Goal: Information Seeking & Learning: Learn about a topic

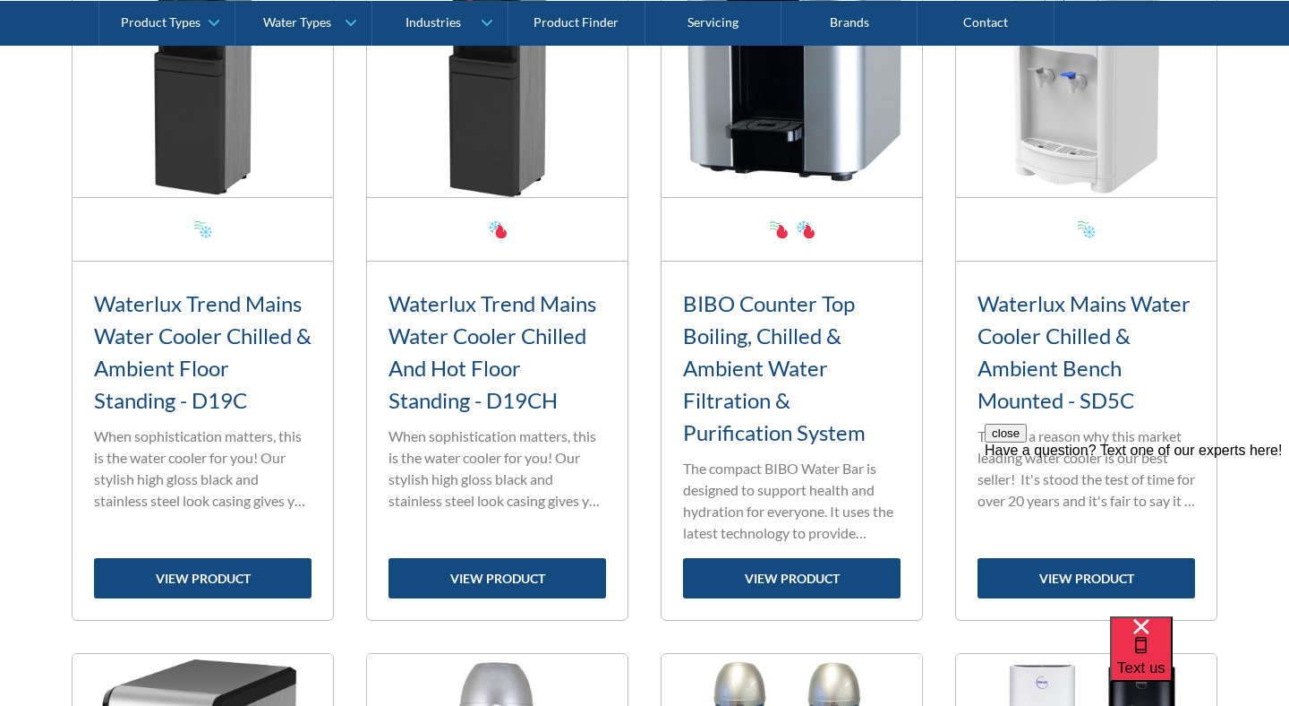
scroll to position [1500, 0]
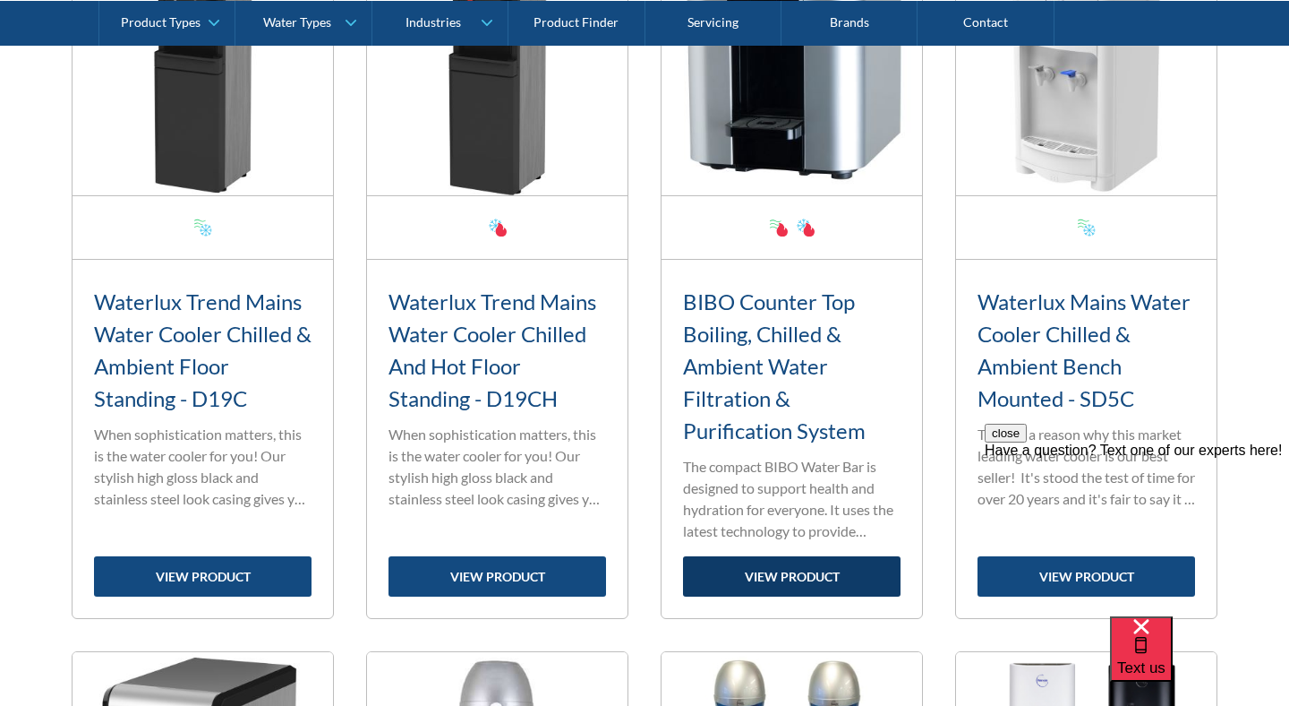
click at [748, 569] on link "view product" at bounding box center [792, 576] width 218 height 40
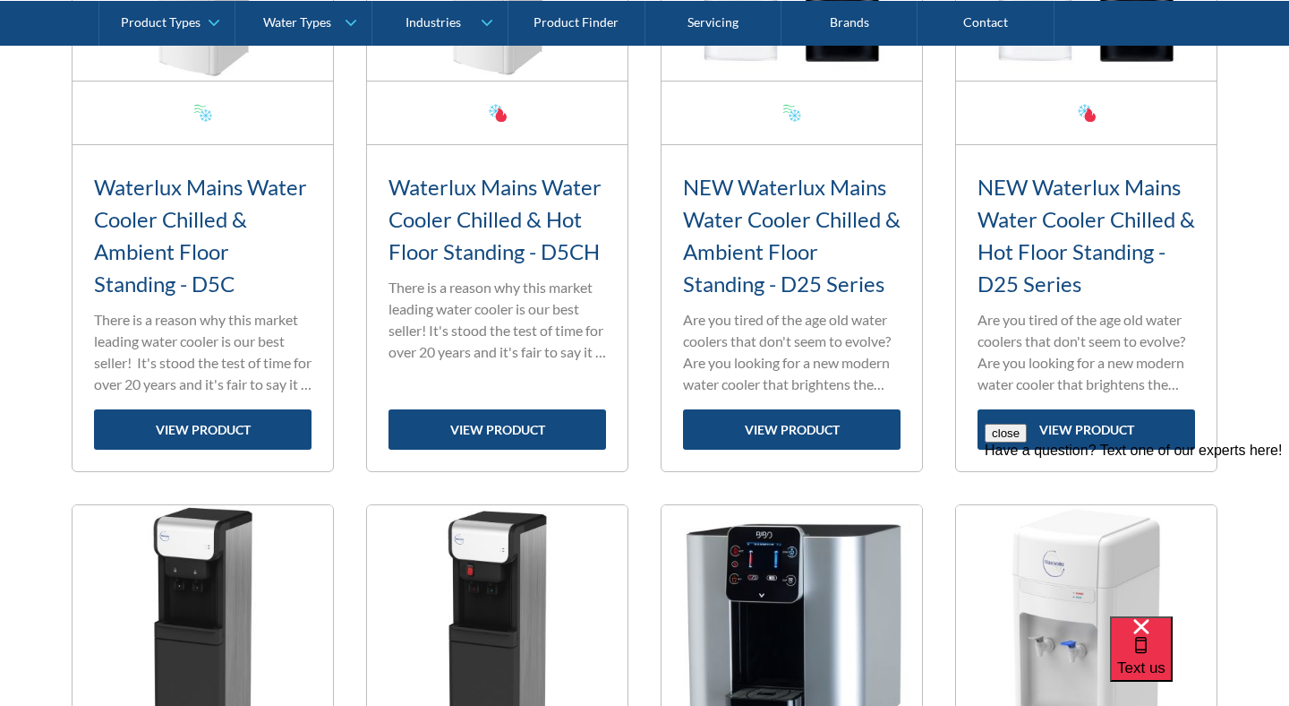
scroll to position [773, 0]
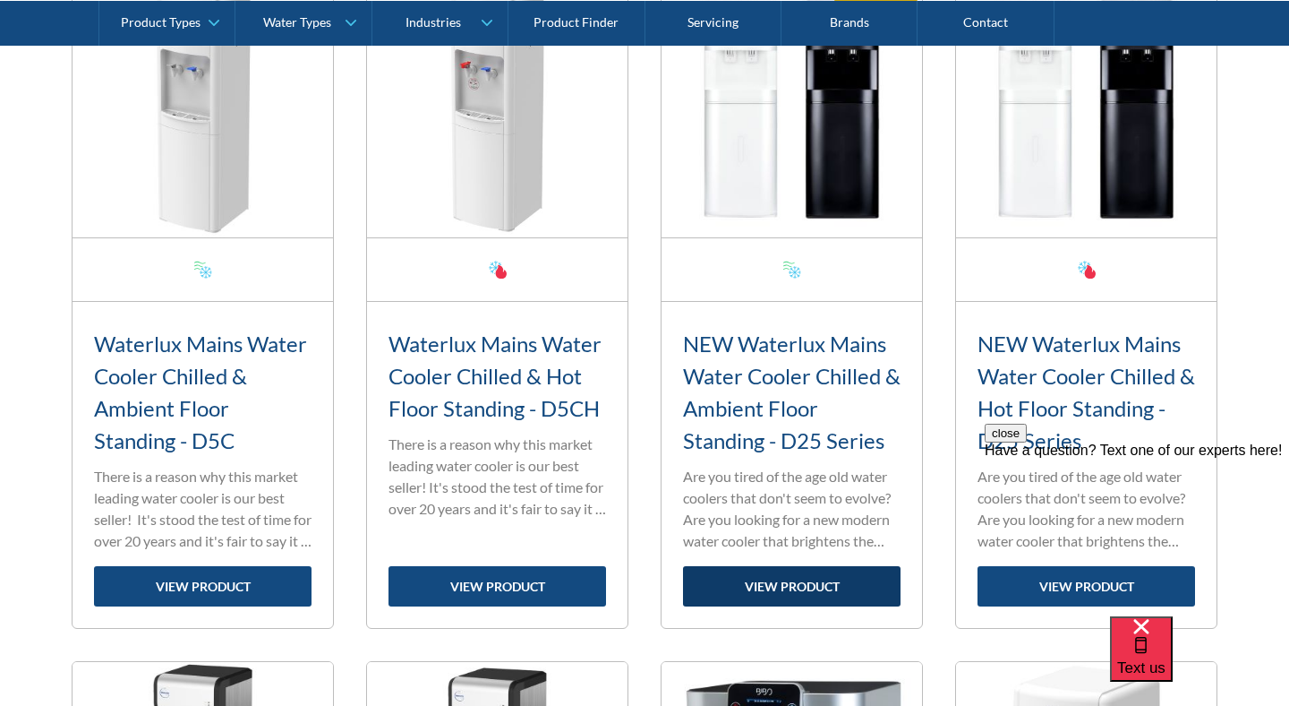
click at [780, 577] on link "view product" at bounding box center [792, 586] width 218 height 40
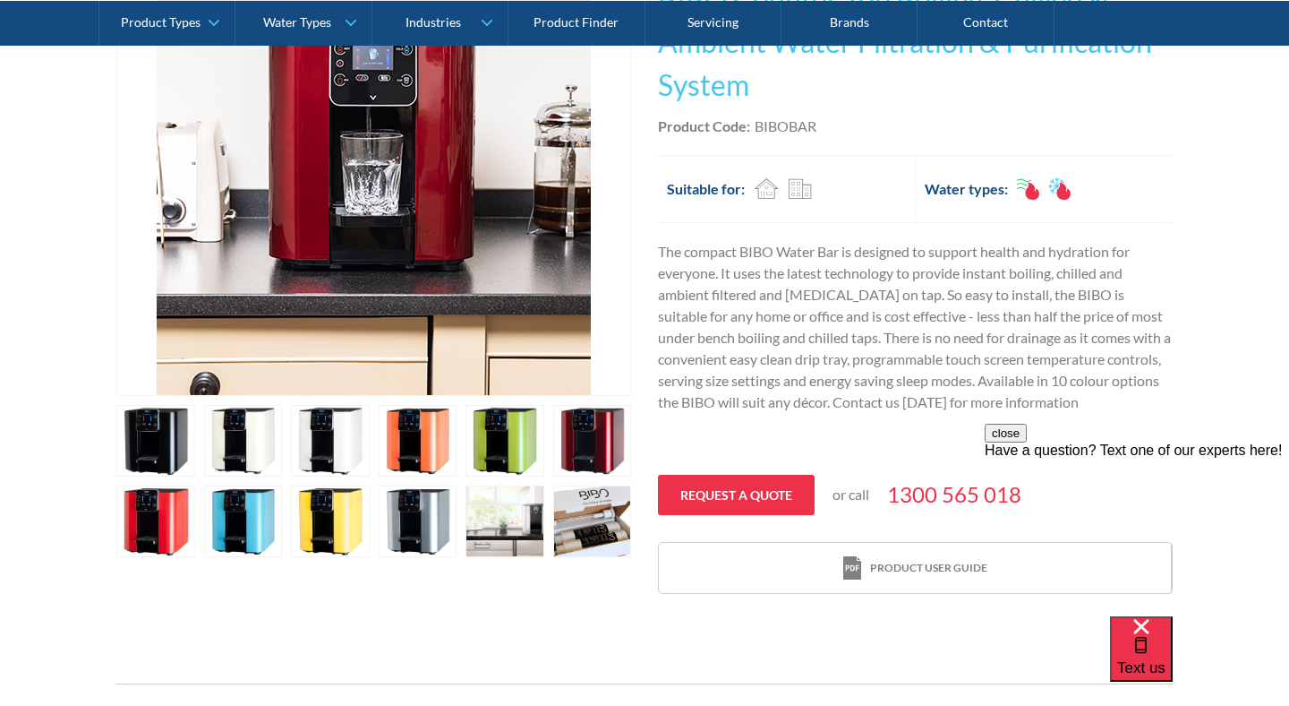
scroll to position [490, 0]
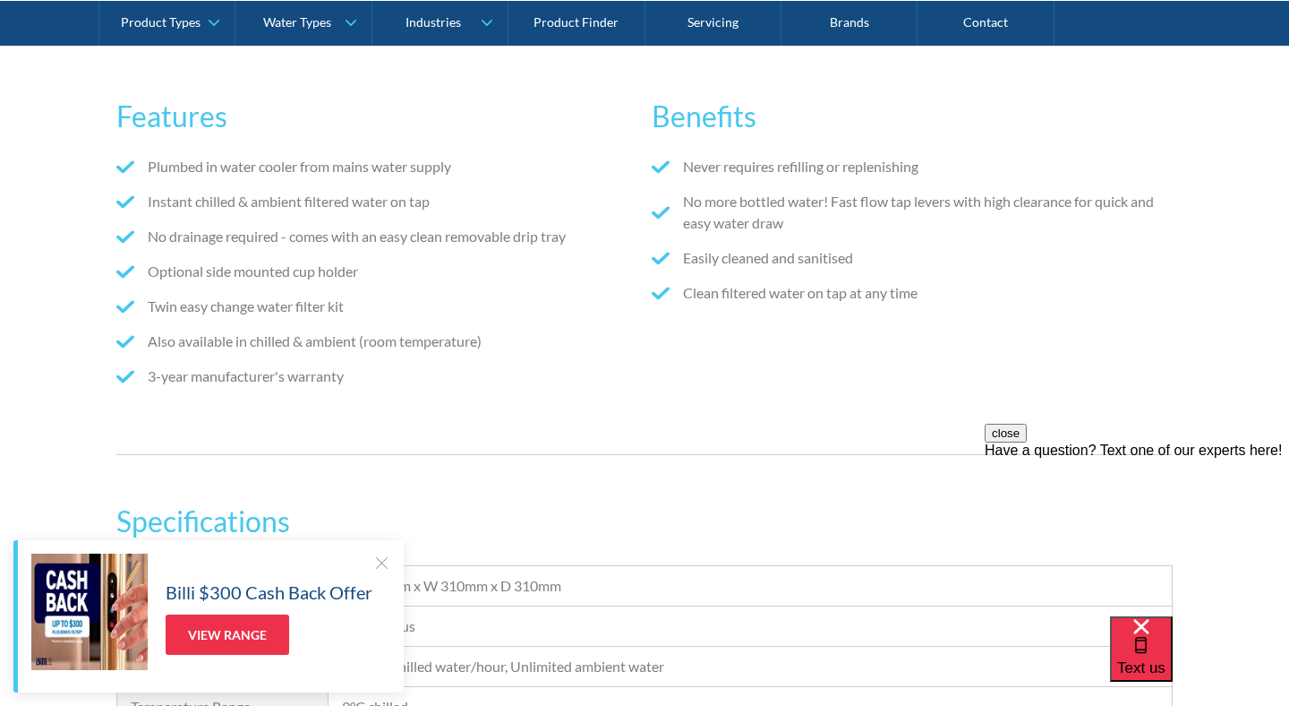
scroll to position [1670, 0]
